Goal: Task Accomplishment & Management: Check status

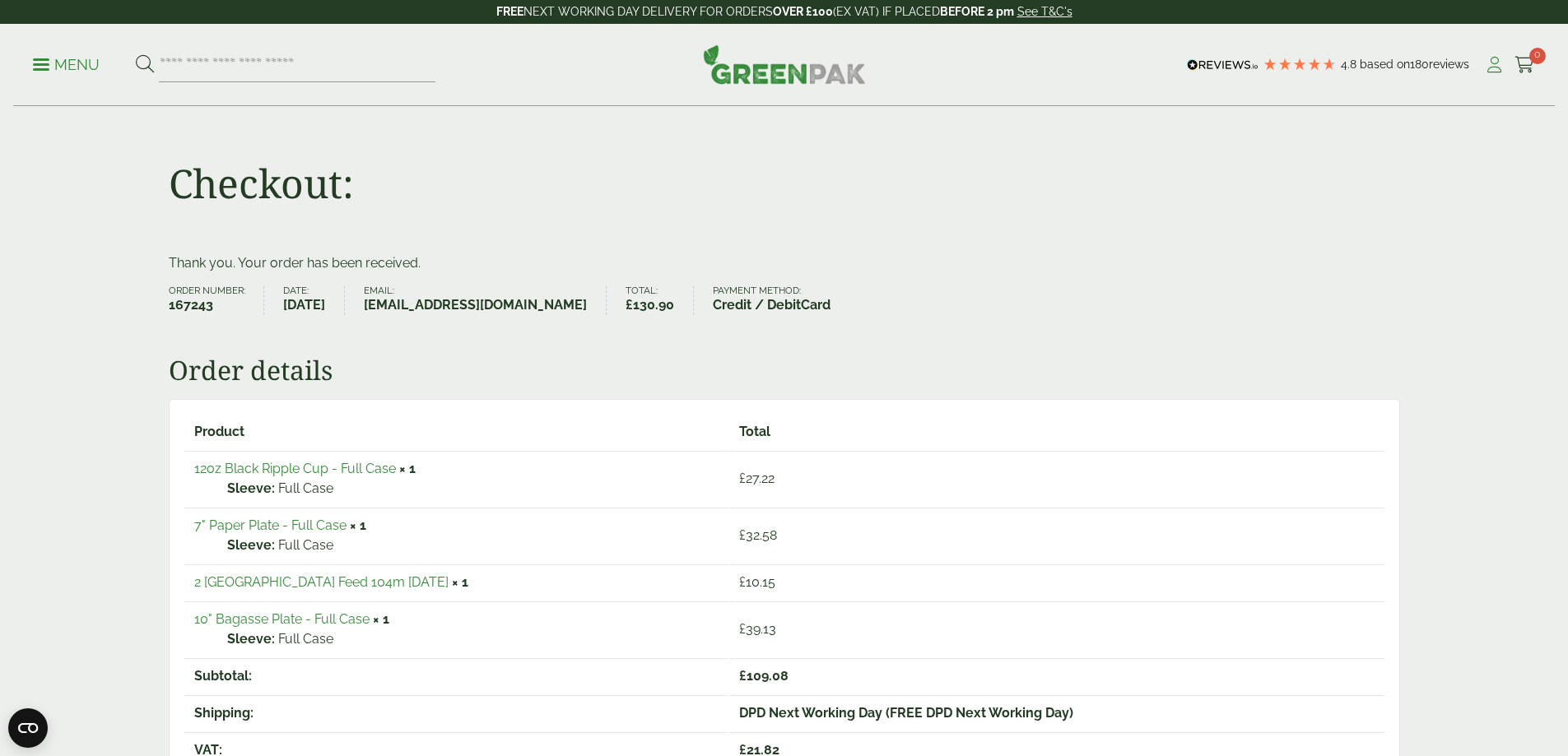
click at [1485, 66] on icon at bounding box center [1495, 65] width 21 height 17
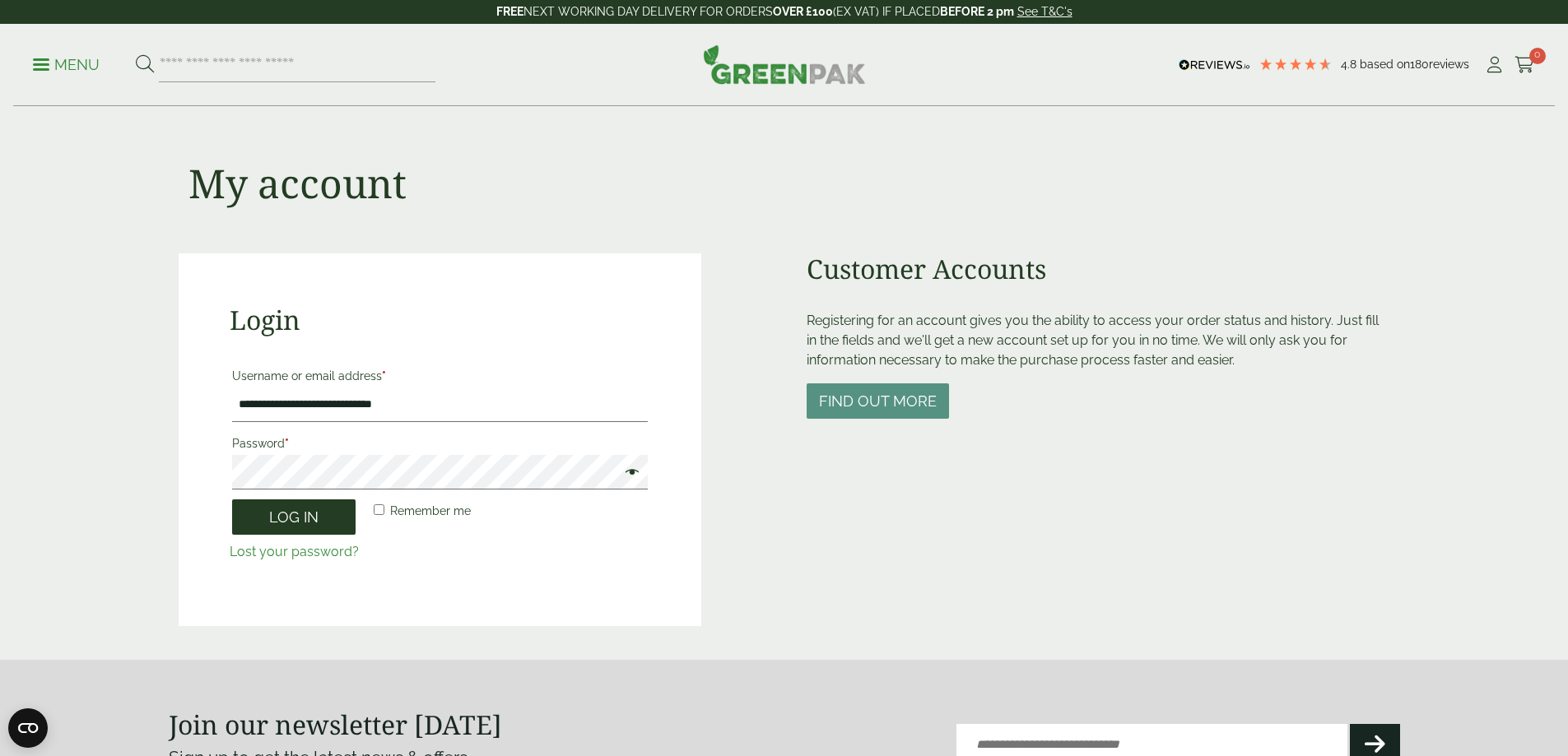
click at [326, 517] on button "Log in" at bounding box center [293, 517] width 123 height 36
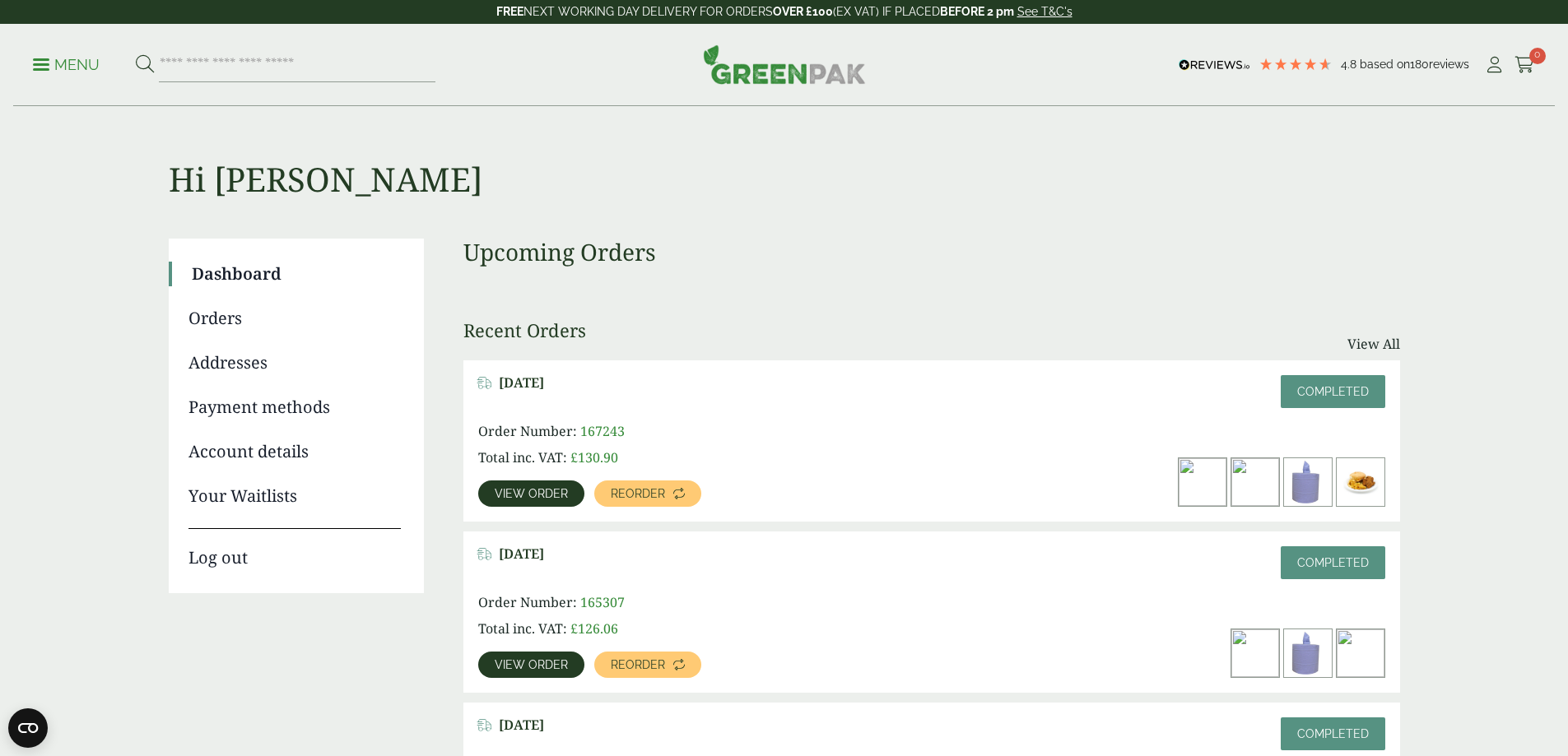
click at [568, 488] on span "View order" at bounding box center [531, 494] width 73 height 11
